Goal: Information Seeking & Learning: Check status

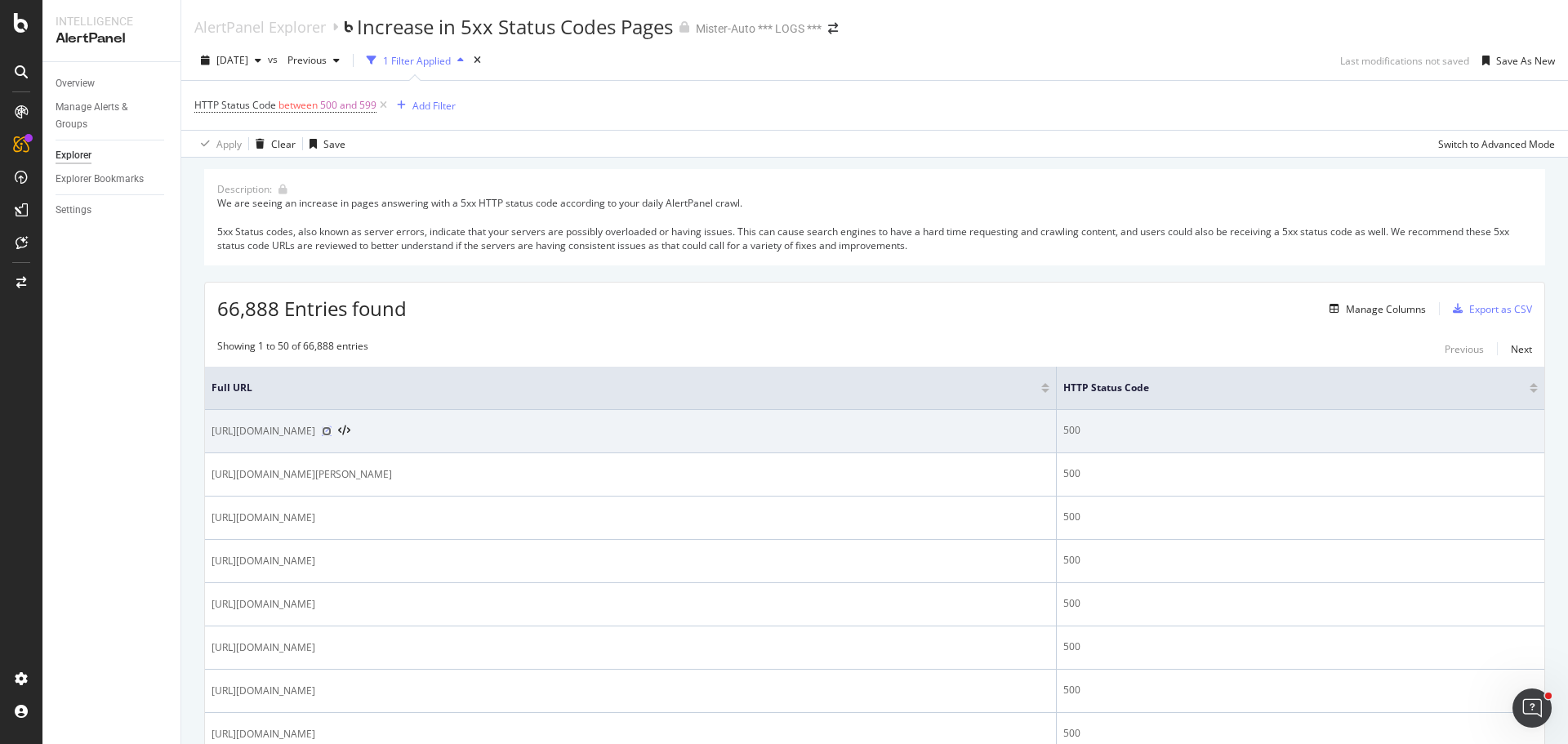
click at [331, 433] on icon at bounding box center [326, 430] width 9 height 9
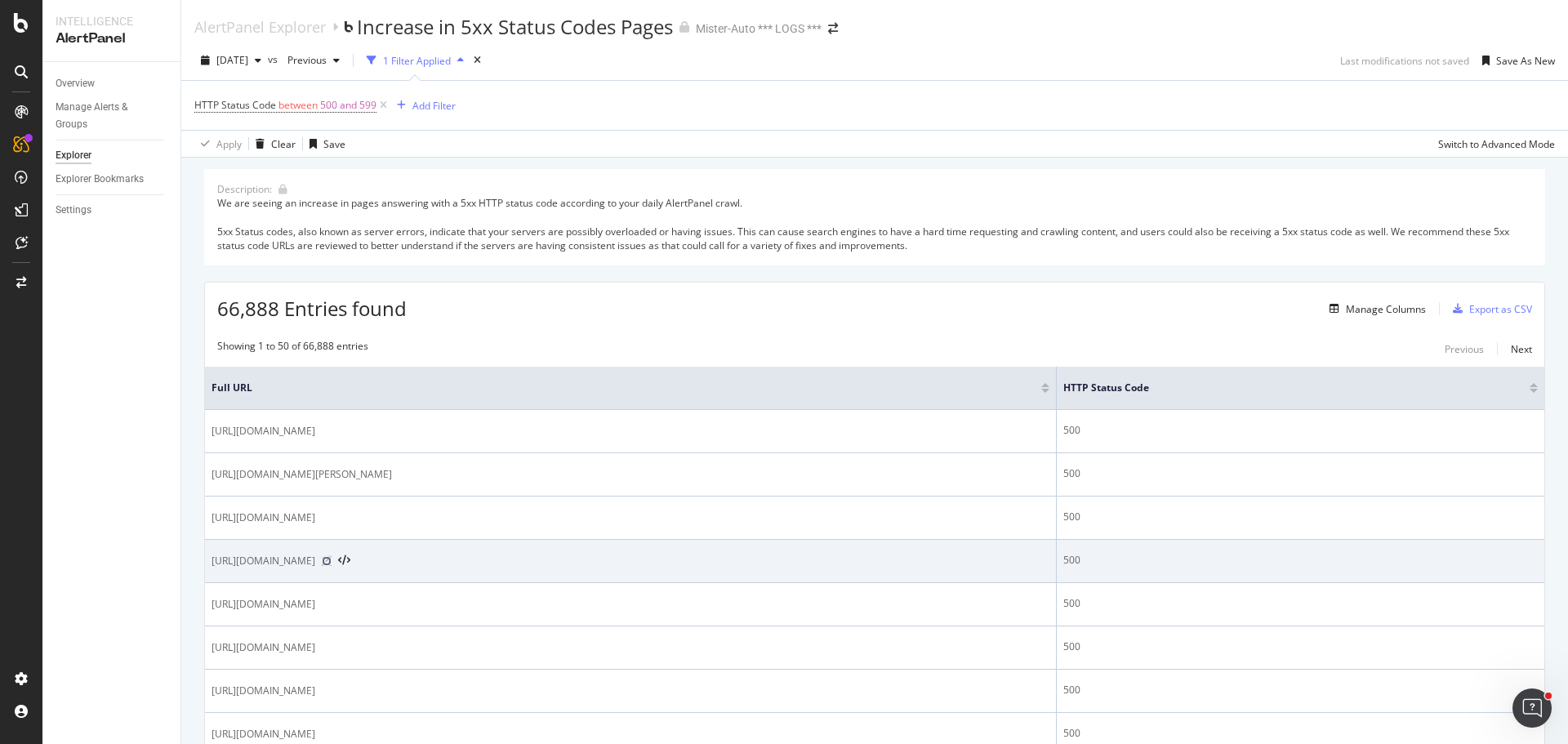
click at [331, 562] on icon at bounding box center [326, 560] width 9 height 9
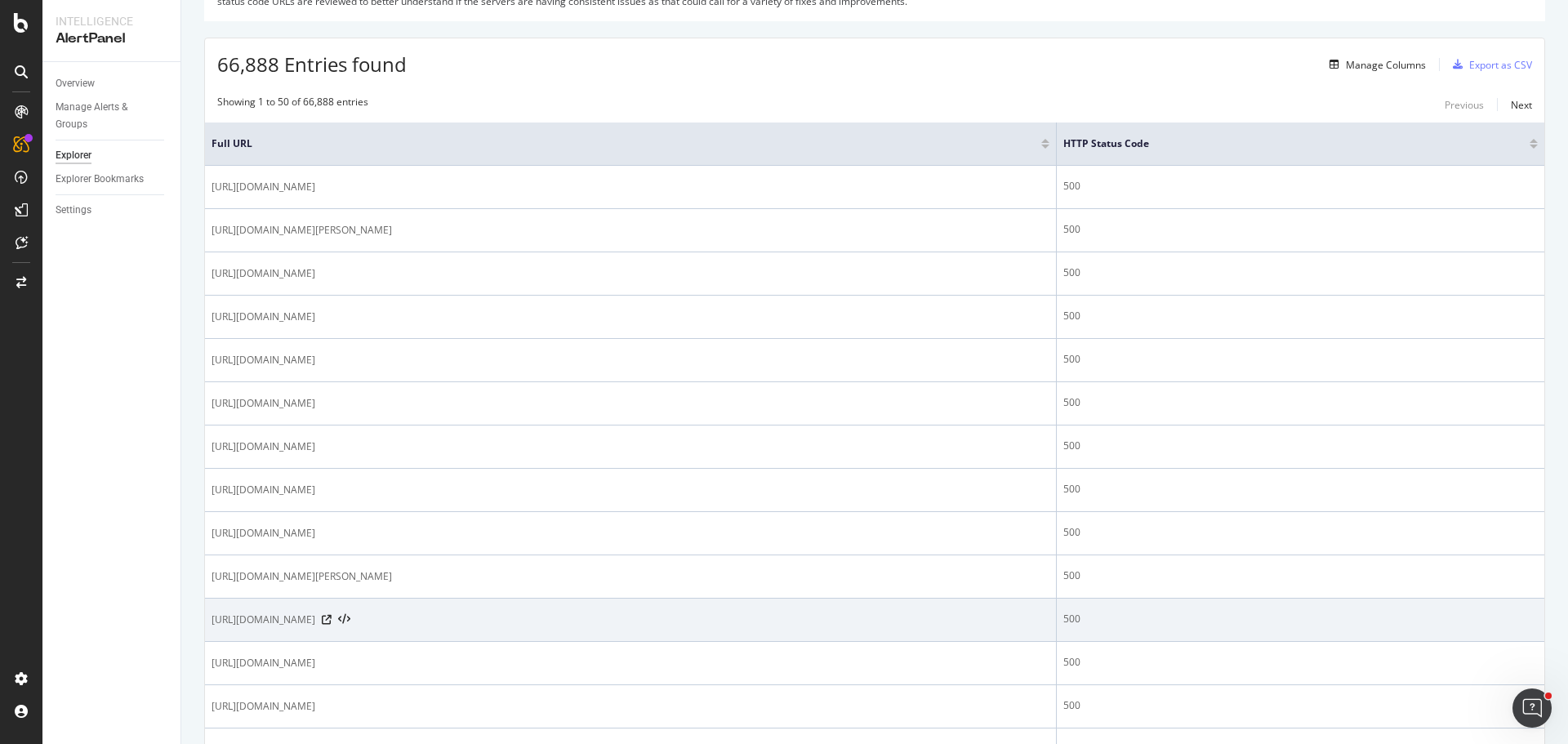
scroll to position [490, 0]
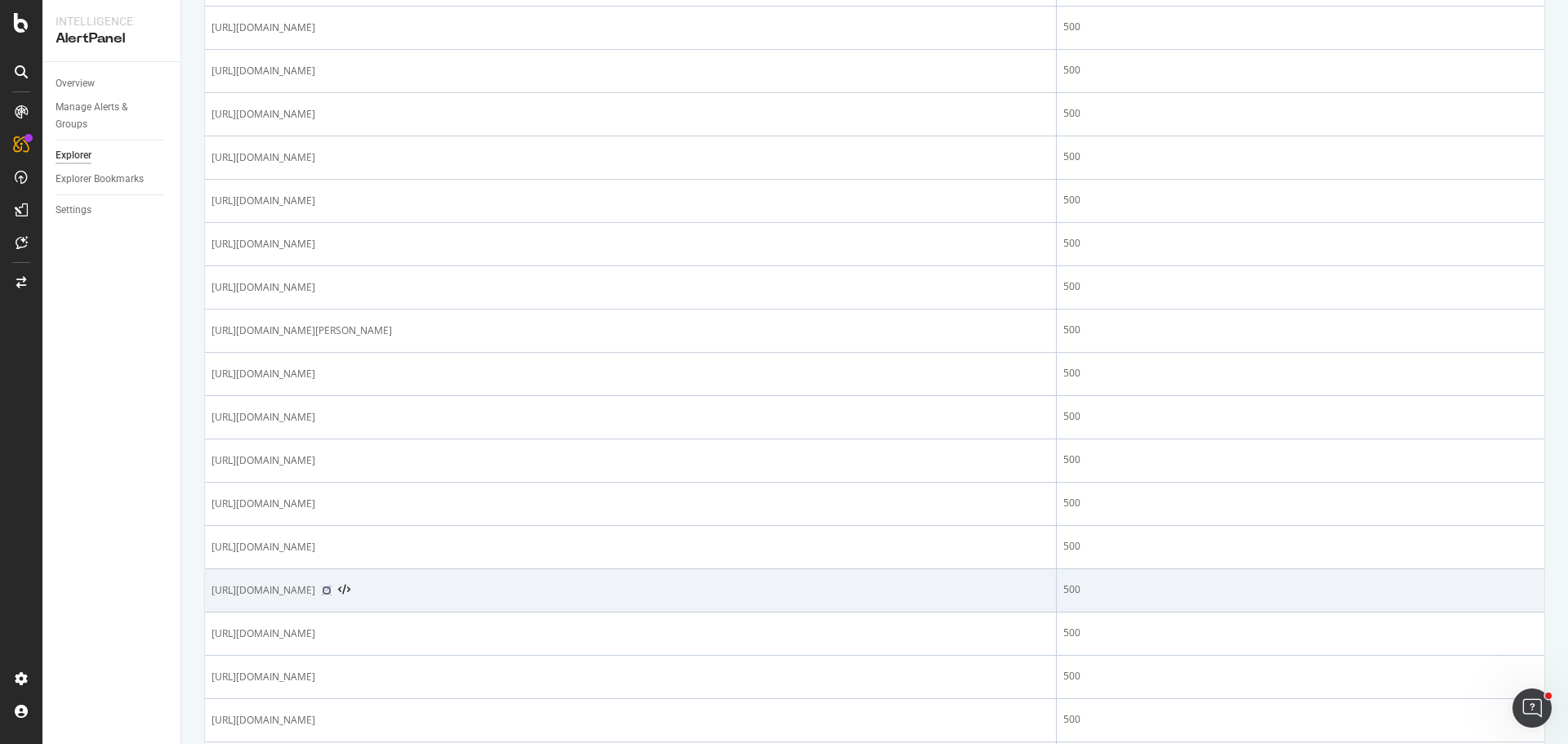
click at [331, 586] on icon at bounding box center [326, 590] width 9 height 9
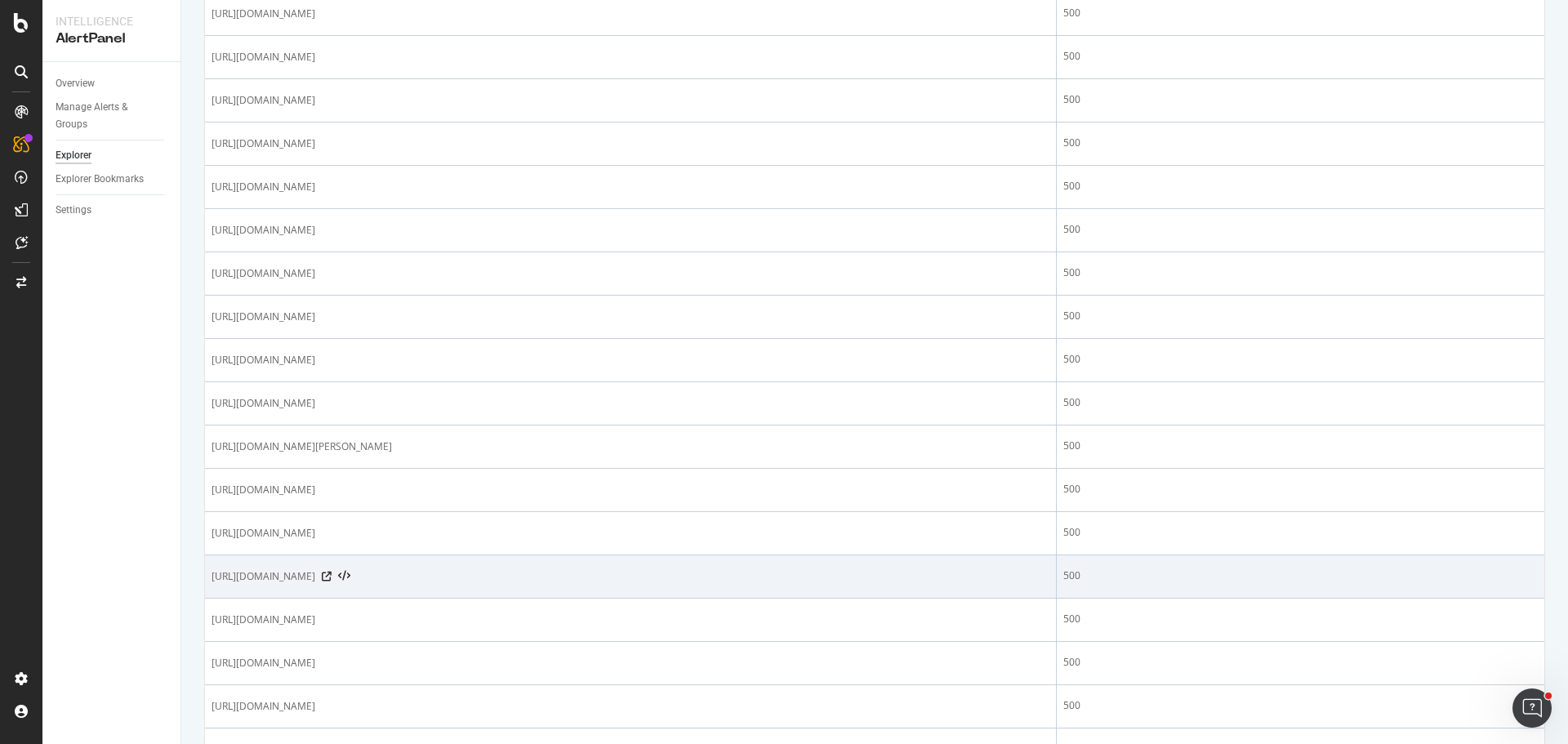
scroll to position [1551, 0]
